Goal: Navigation & Orientation: Find specific page/section

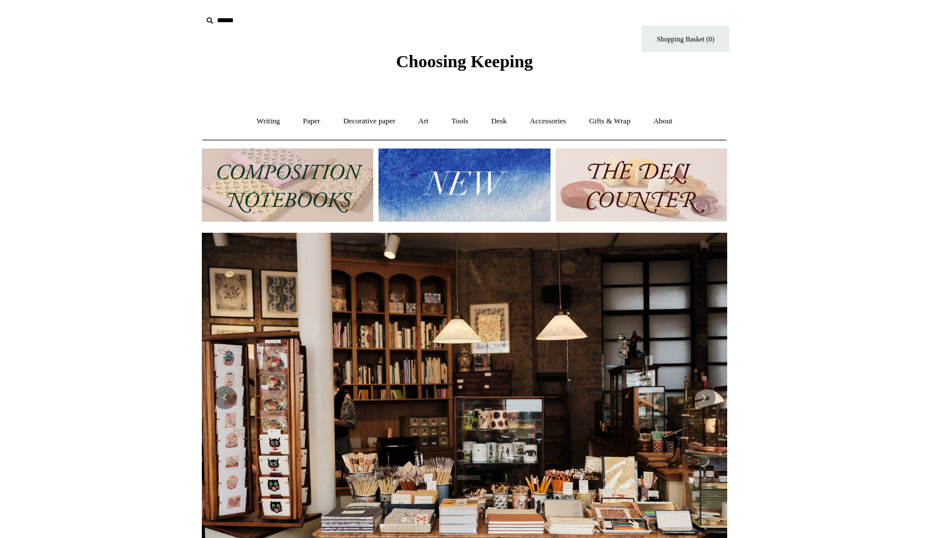
click at [419, 173] on img at bounding box center [463, 185] width 171 height 73
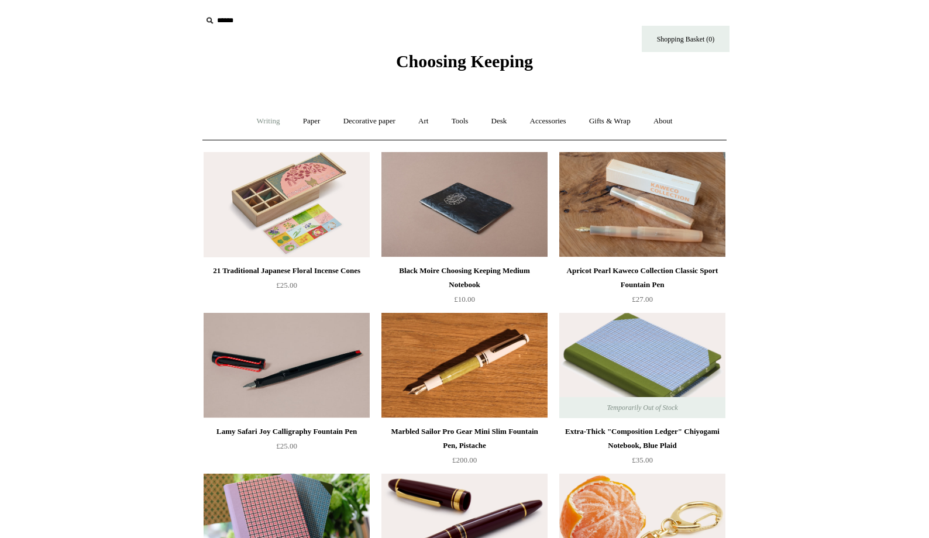
click at [271, 122] on link "Writing +" at bounding box center [268, 121] width 44 height 31
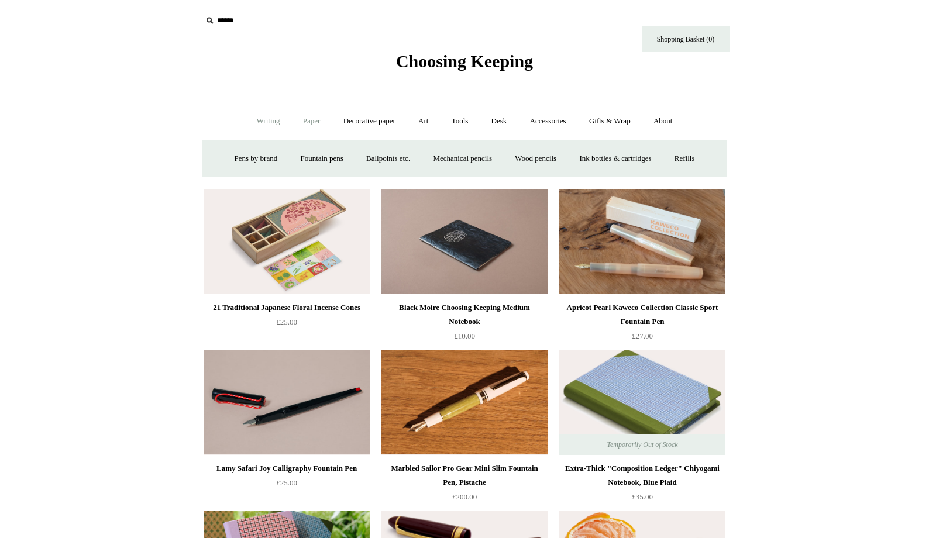
click at [311, 124] on link "Paper +" at bounding box center [311, 121] width 39 height 31
click at [303, 161] on link "Notebooks +" at bounding box center [301, 158] width 54 height 31
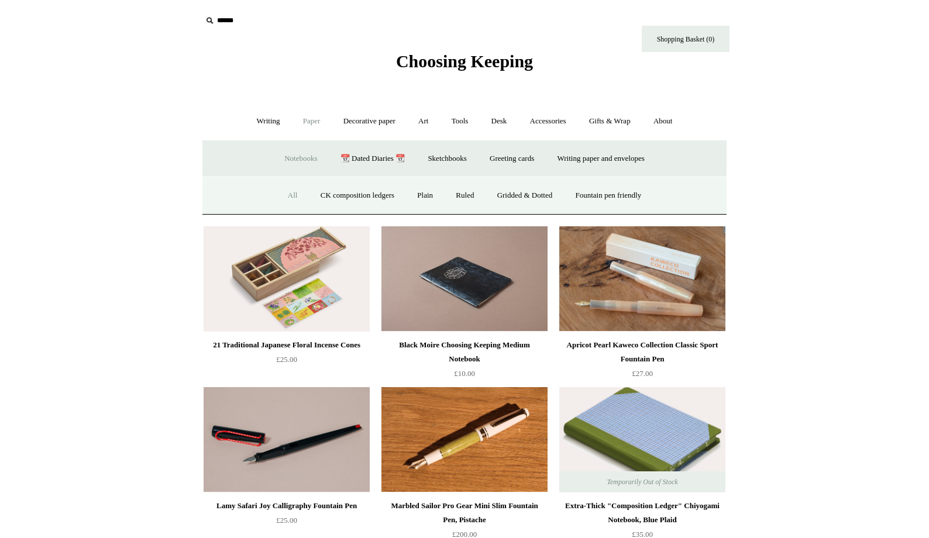
click at [285, 200] on link "All" at bounding box center [292, 195] width 31 height 31
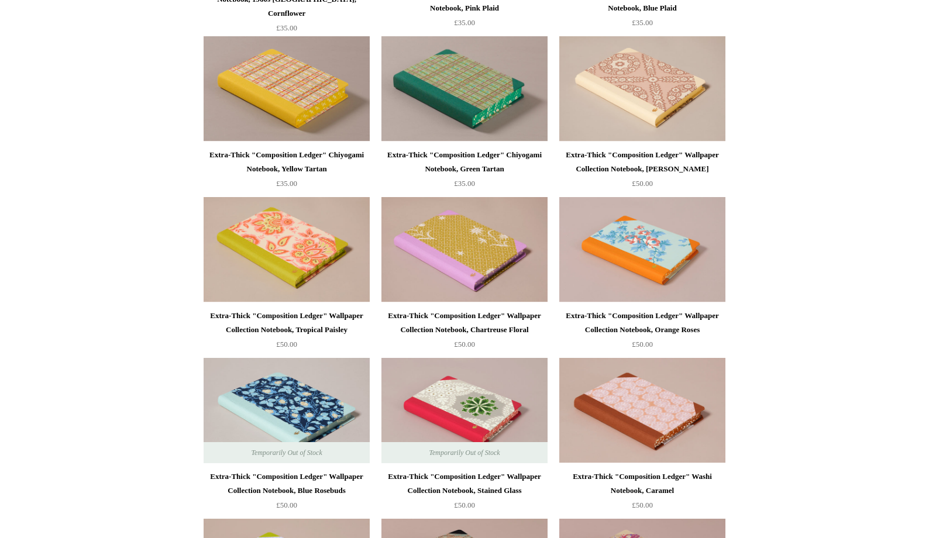
scroll to position [1243, 0]
